Goal: Information Seeking & Learning: Learn about a topic

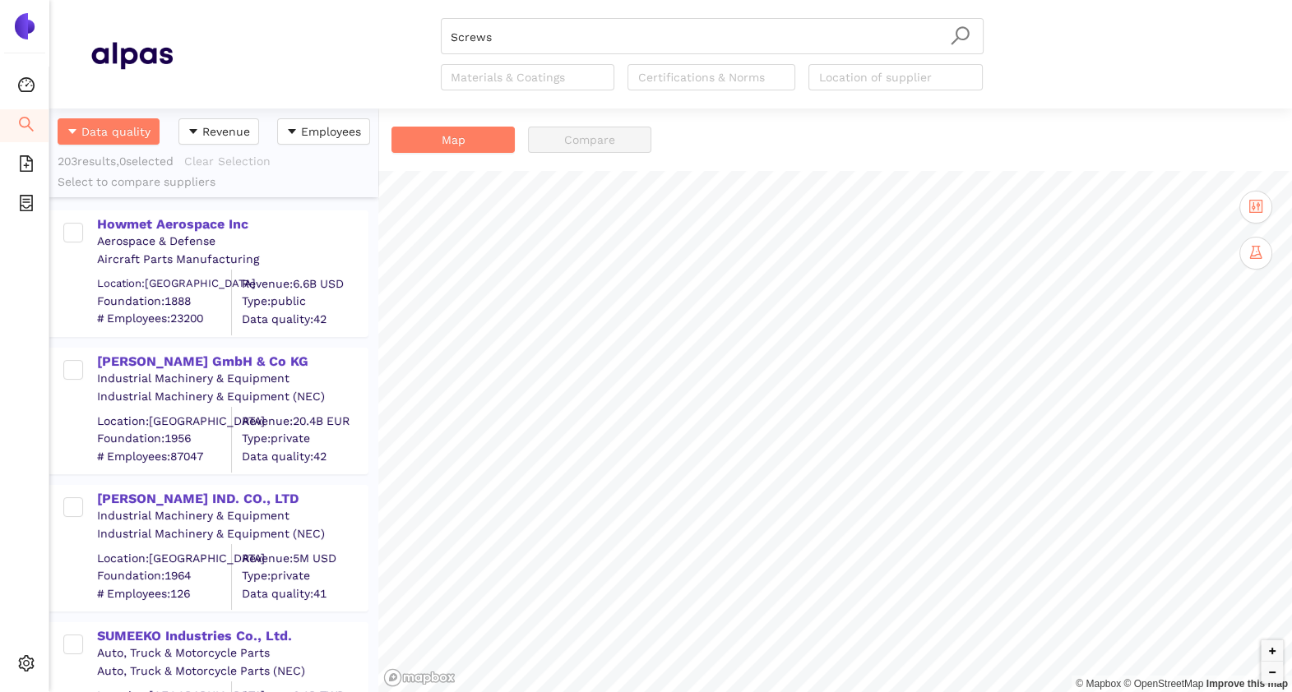
scroll to position [567, 312]
click at [9, 127] on li "Search" at bounding box center [24, 125] width 49 height 33
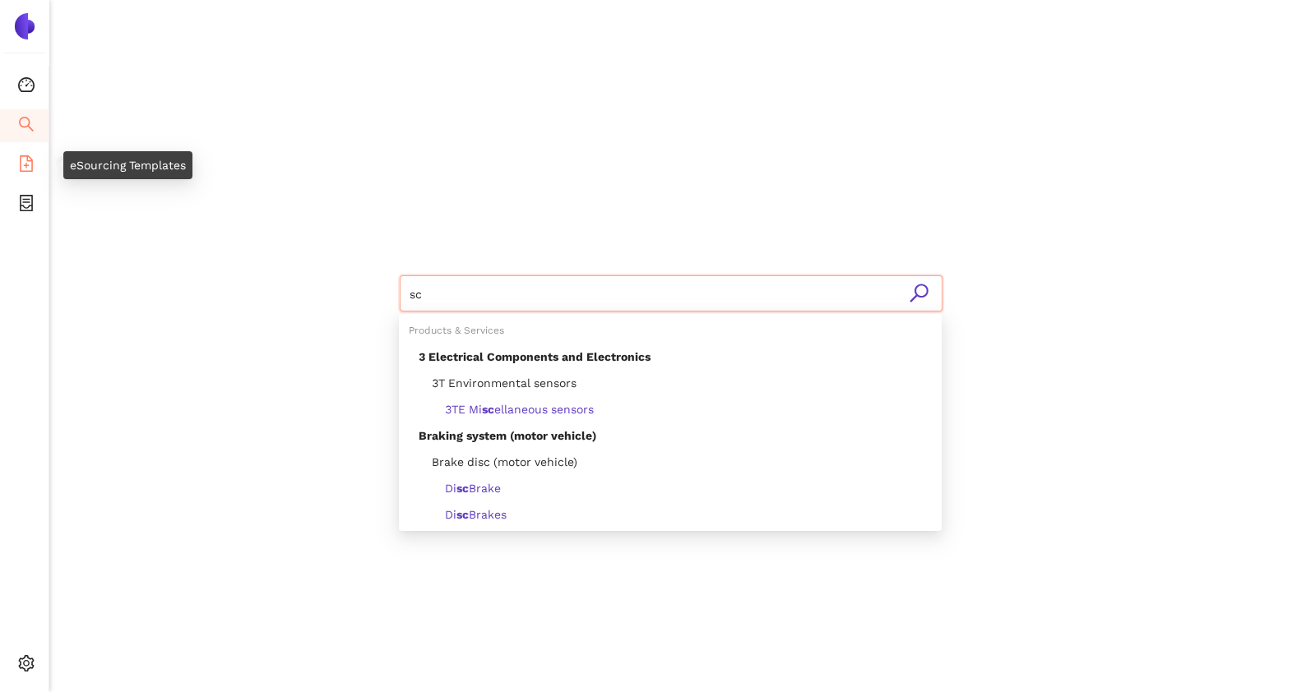
type input "sc"
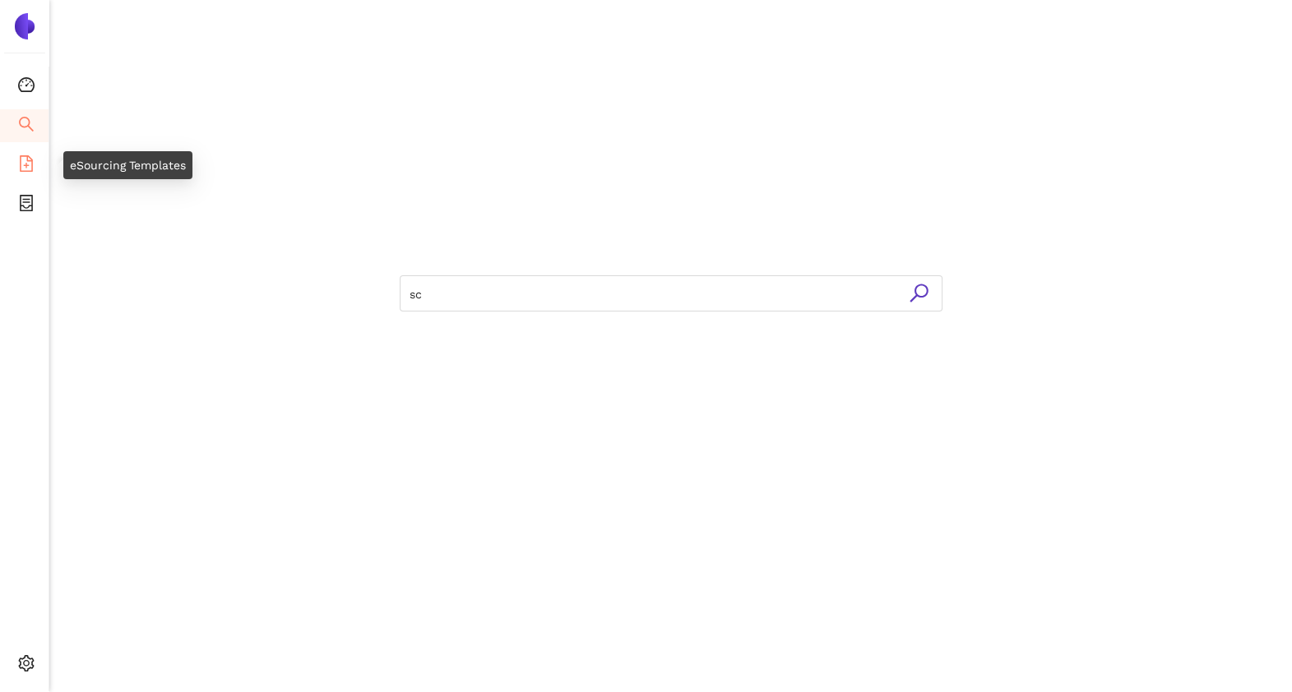
click at [16, 172] on li "eSourcing Templates" at bounding box center [24, 165] width 49 height 33
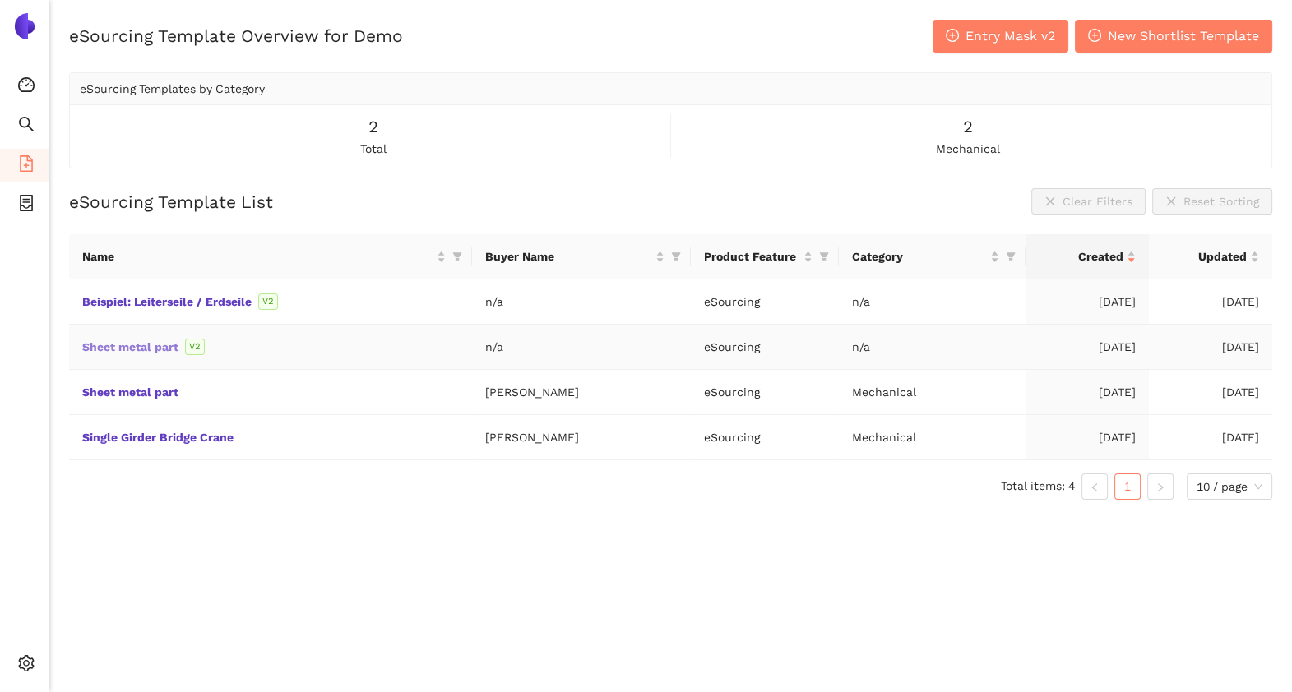
click at [0, 0] on link "Sheet metal part" at bounding box center [0, 0] width 0 height 0
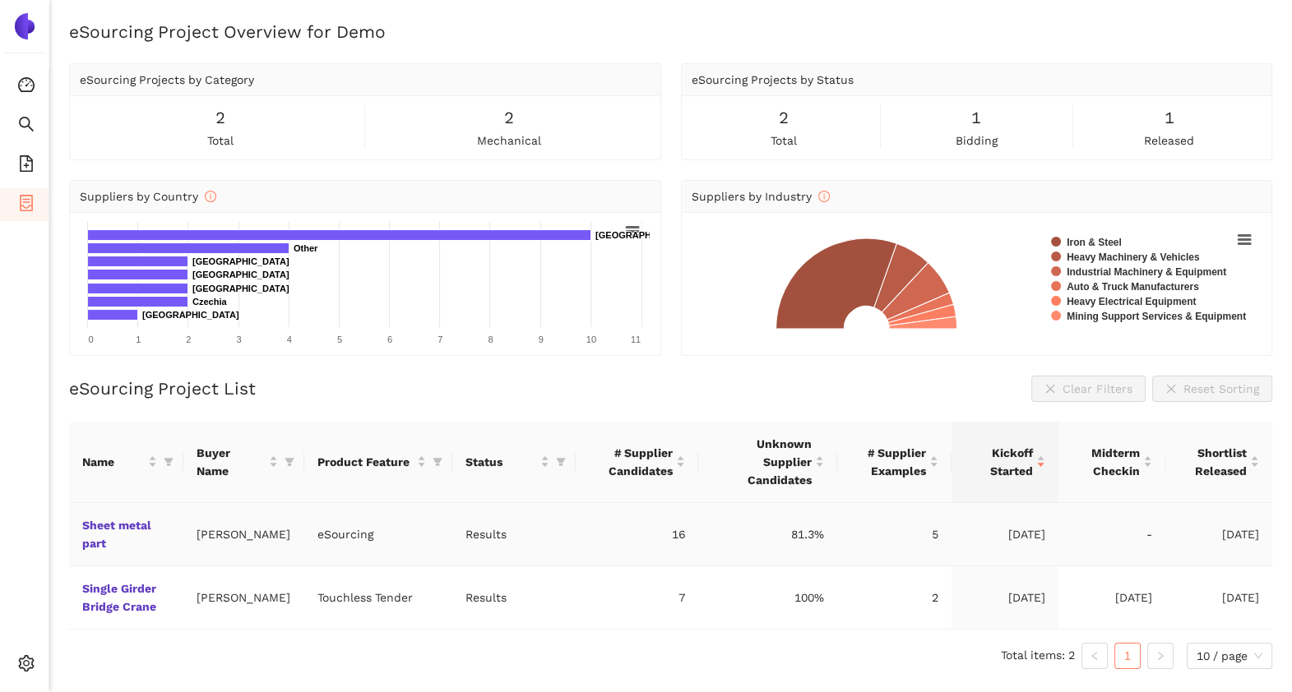
click at [94, 515] on td "Sheet metal part" at bounding box center [126, 534] width 114 height 63
click at [0, 0] on link "Sheet metal part" at bounding box center [0, 0] width 0 height 0
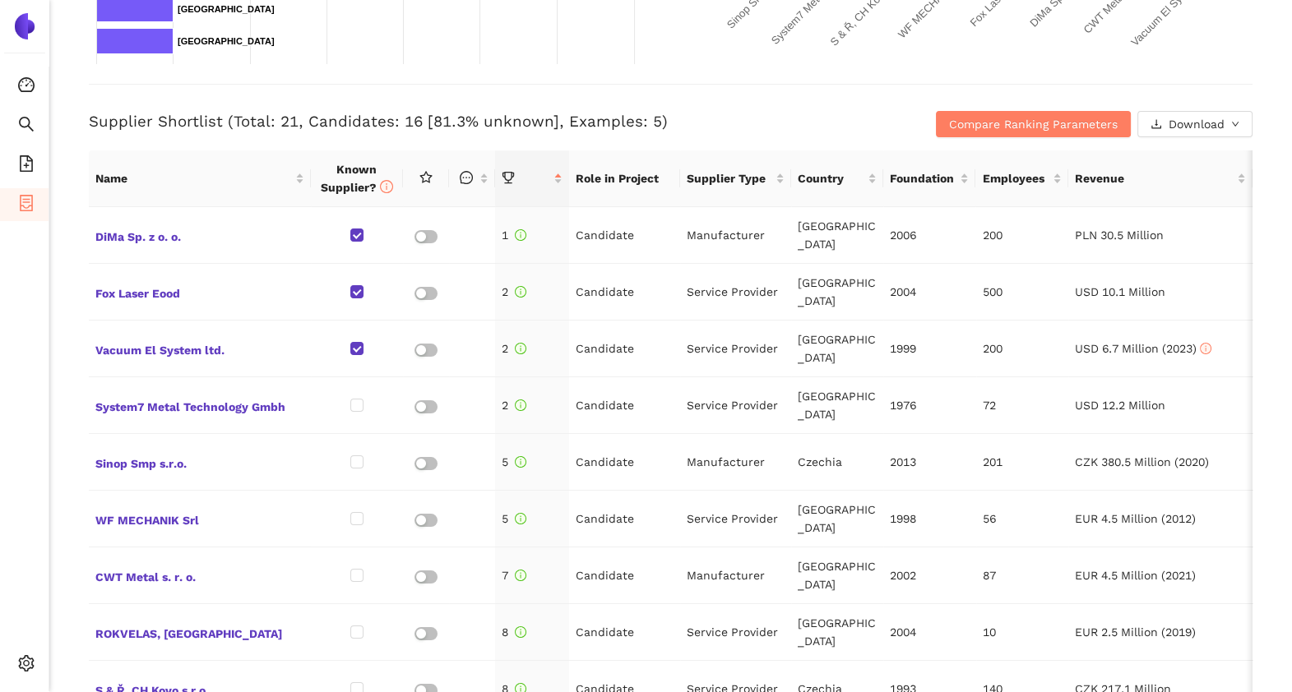
scroll to position [604, 0]
click at [974, 119] on span "Compare Ranking Parameters" at bounding box center [1033, 123] width 169 height 18
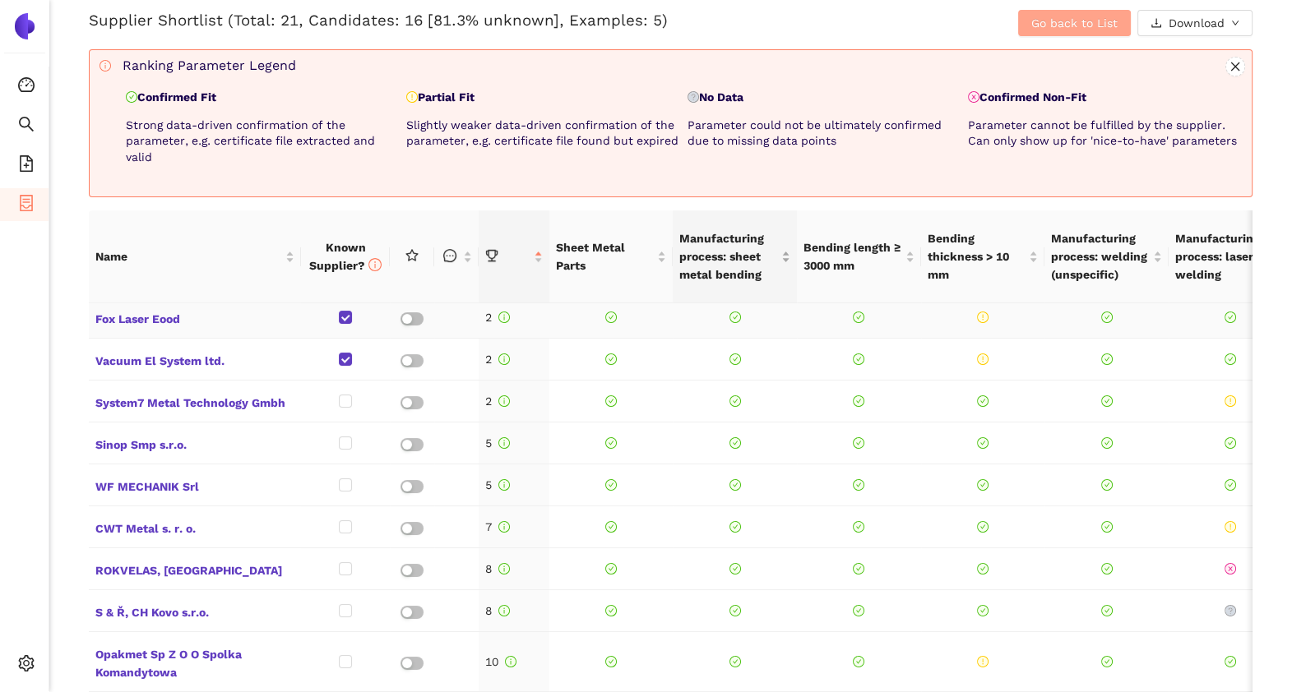
scroll to position [0, 0]
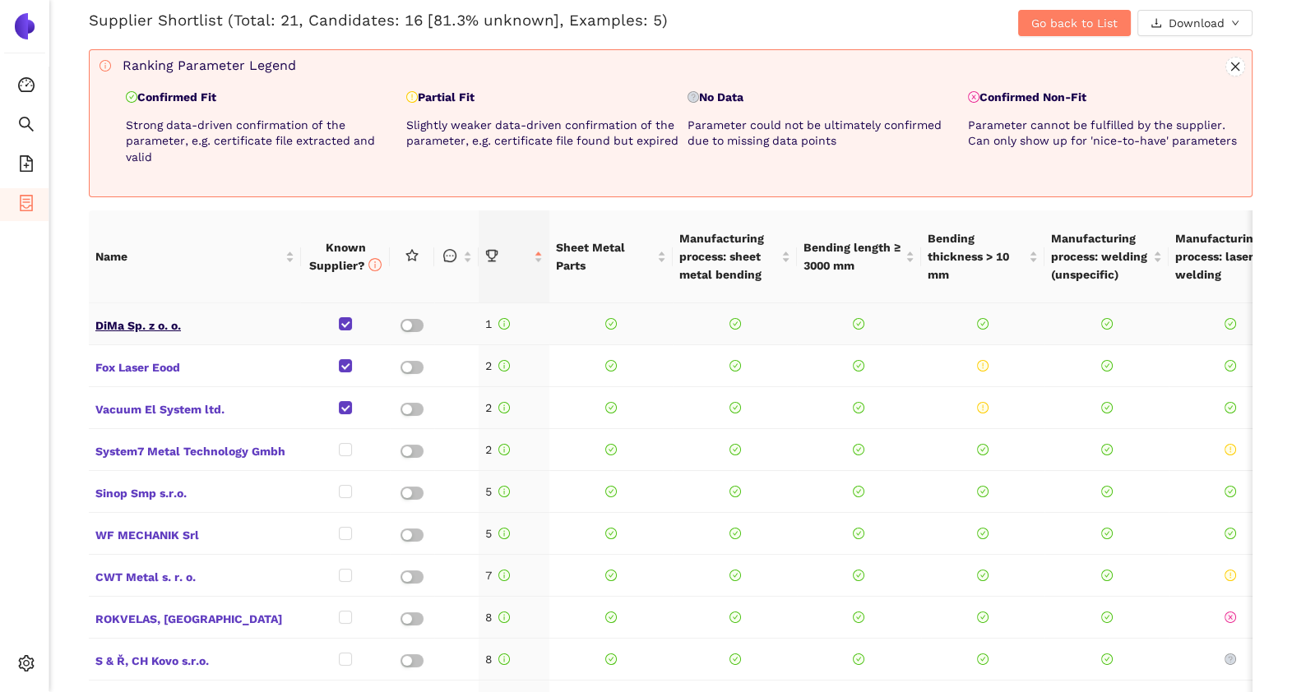
click at [154, 318] on span "DiMa Sp. z o. o." at bounding box center [194, 323] width 199 height 21
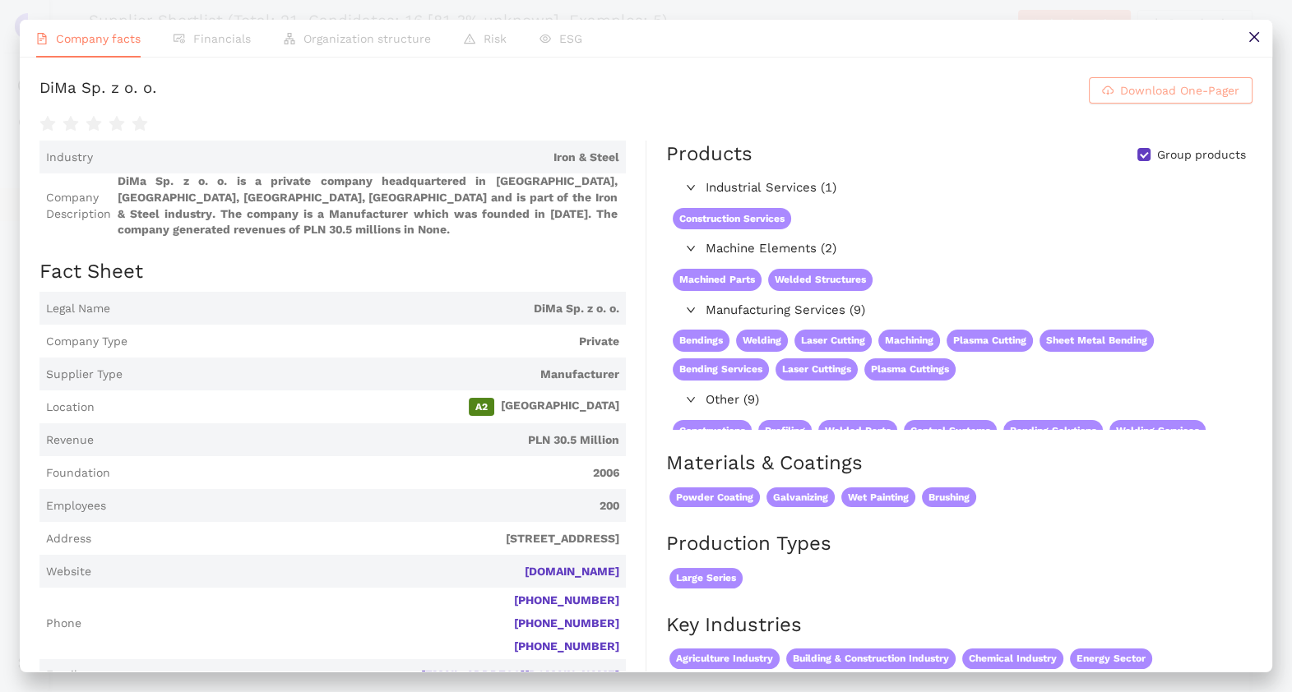
click at [1120, 100] on span "Download One-Pager" at bounding box center [1179, 90] width 119 height 18
click at [1260, 39] on button at bounding box center [1253, 38] width 37 height 37
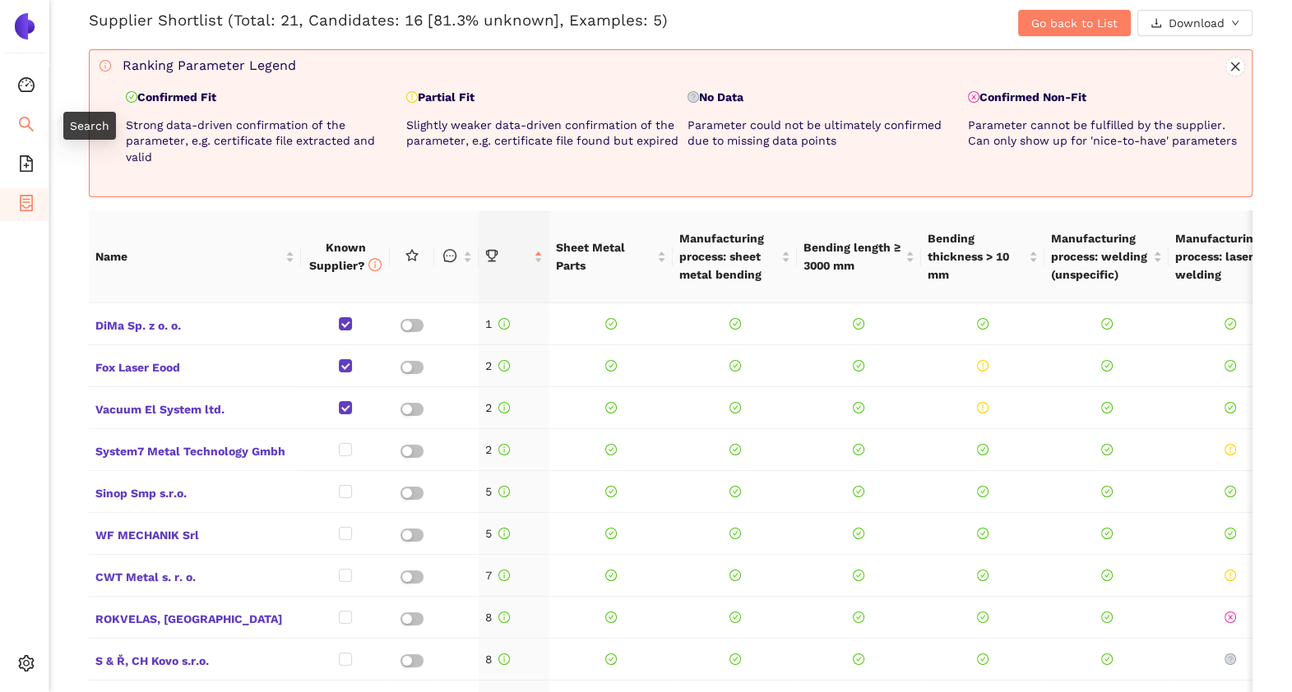
click at [15, 126] on li "Search" at bounding box center [24, 125] width 49 height 33
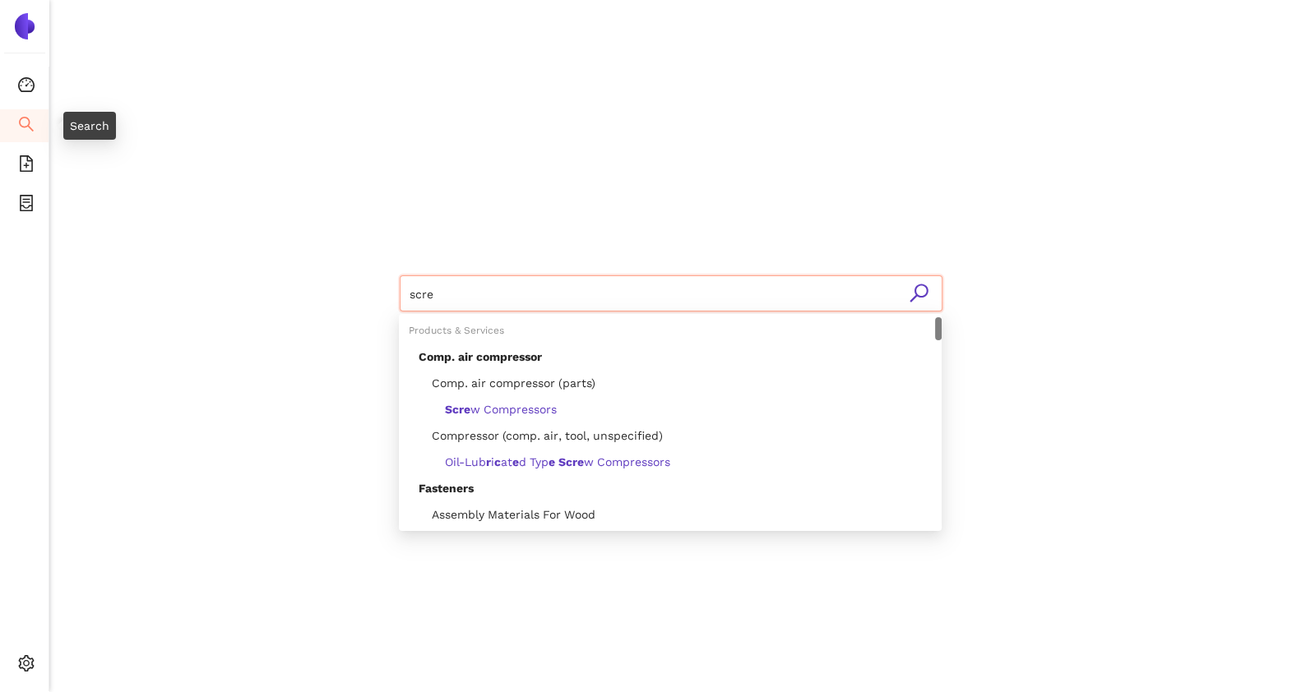
type input "screw"
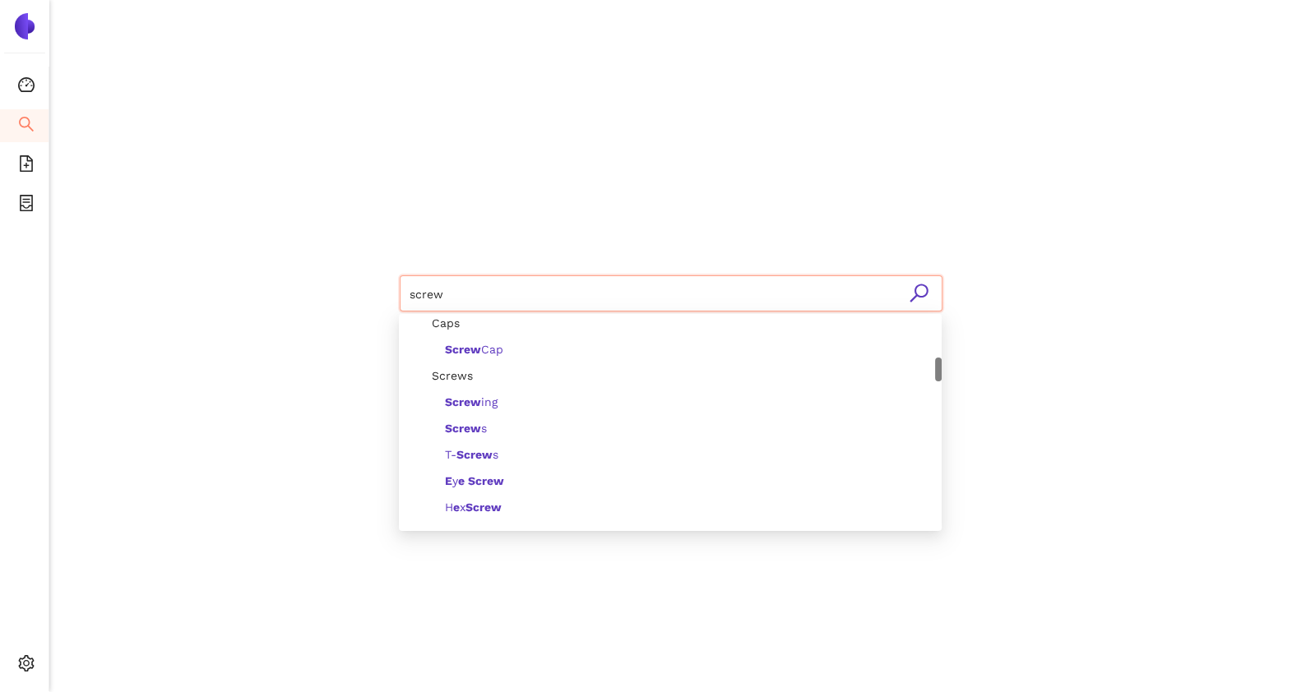
scroll to position [351, 0]
click at [488, 423] on div "Screw s" at bounding box center [675, 427] width 513 height 18
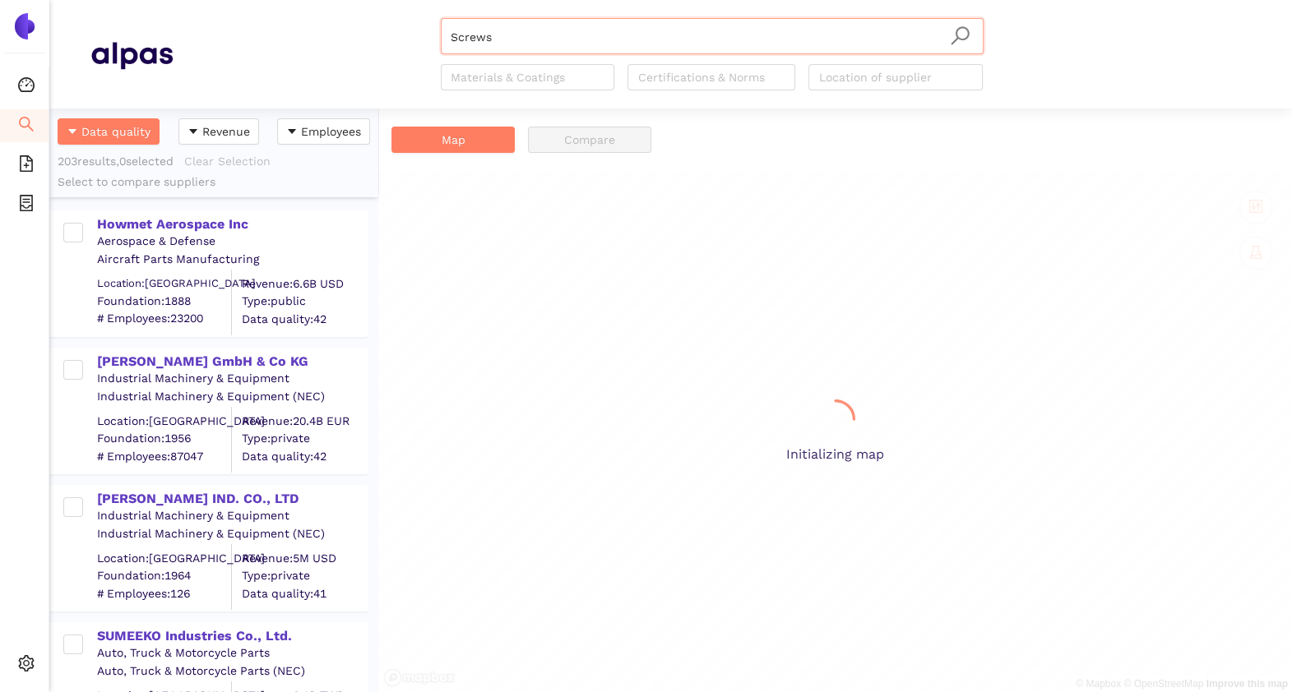
scroll to position [567, 312]
click at [192, 222] on div "Howmet Aerospace Inc" at bounding box center [232, 224] width 270 height 18
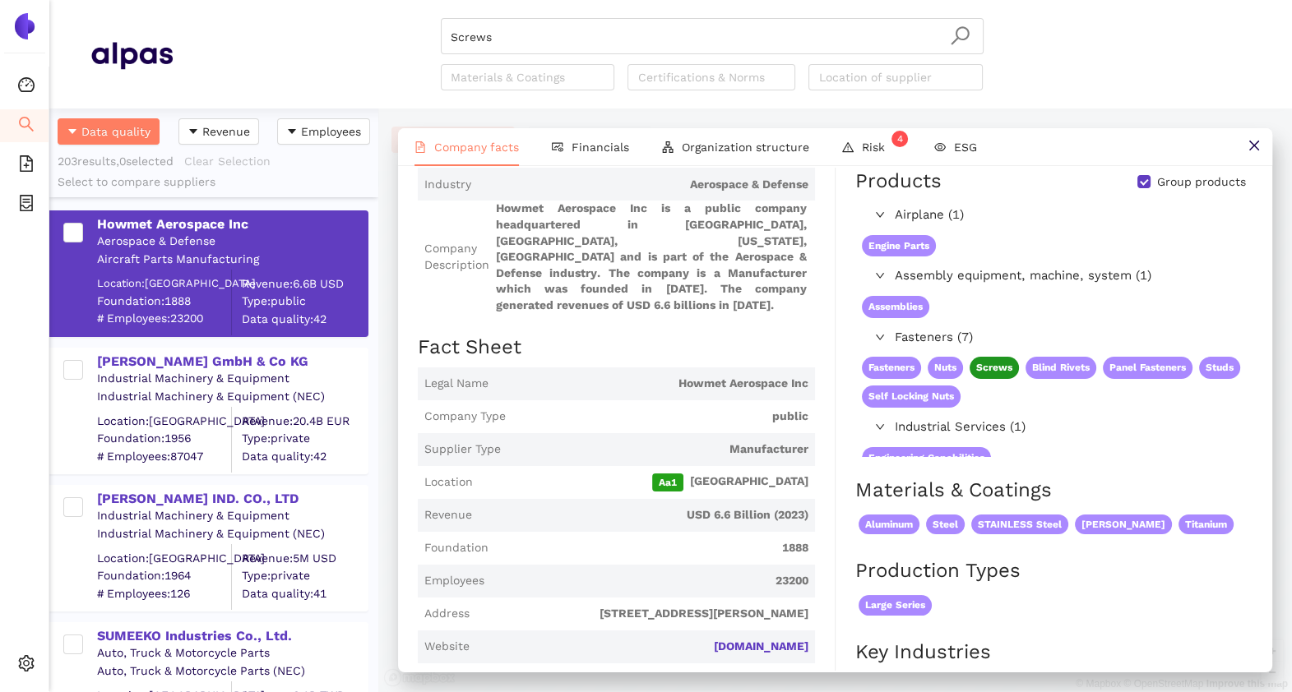
scroll to position [65, 0]
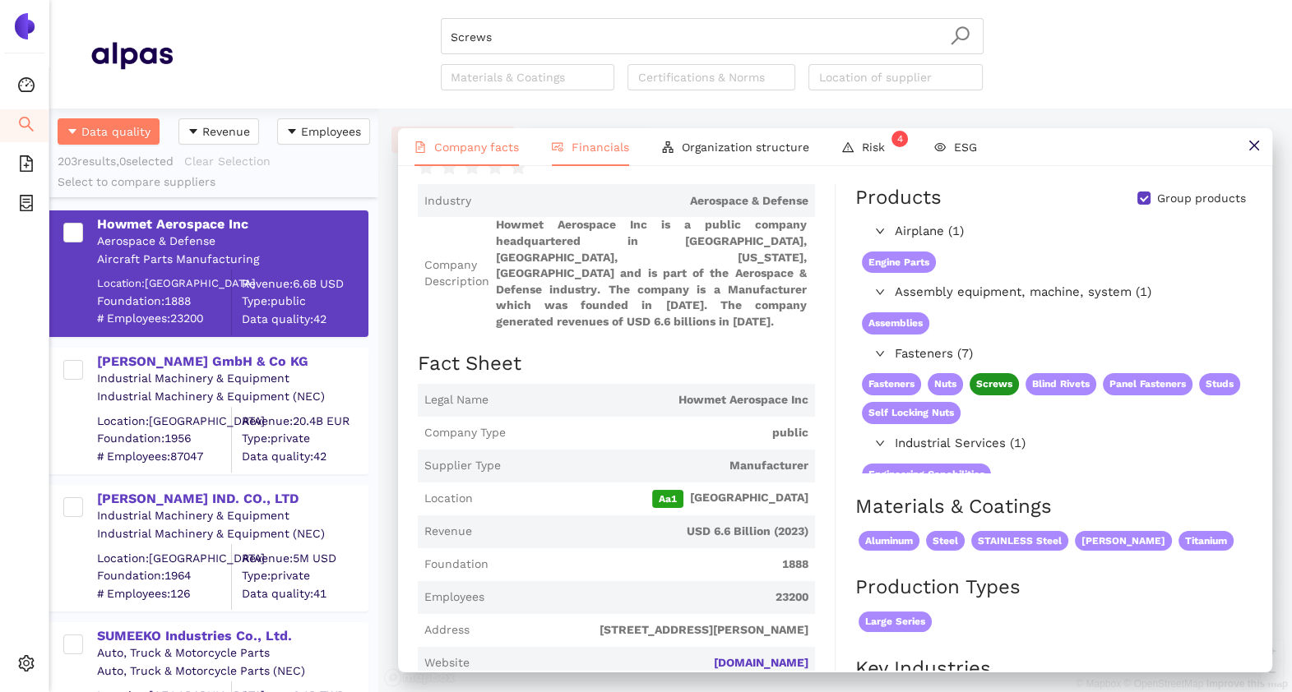
click at [582, 152] on span "Financials" at bounding box center [601, 147] width 58 height 13
